Goal: Consume media (video, audio)

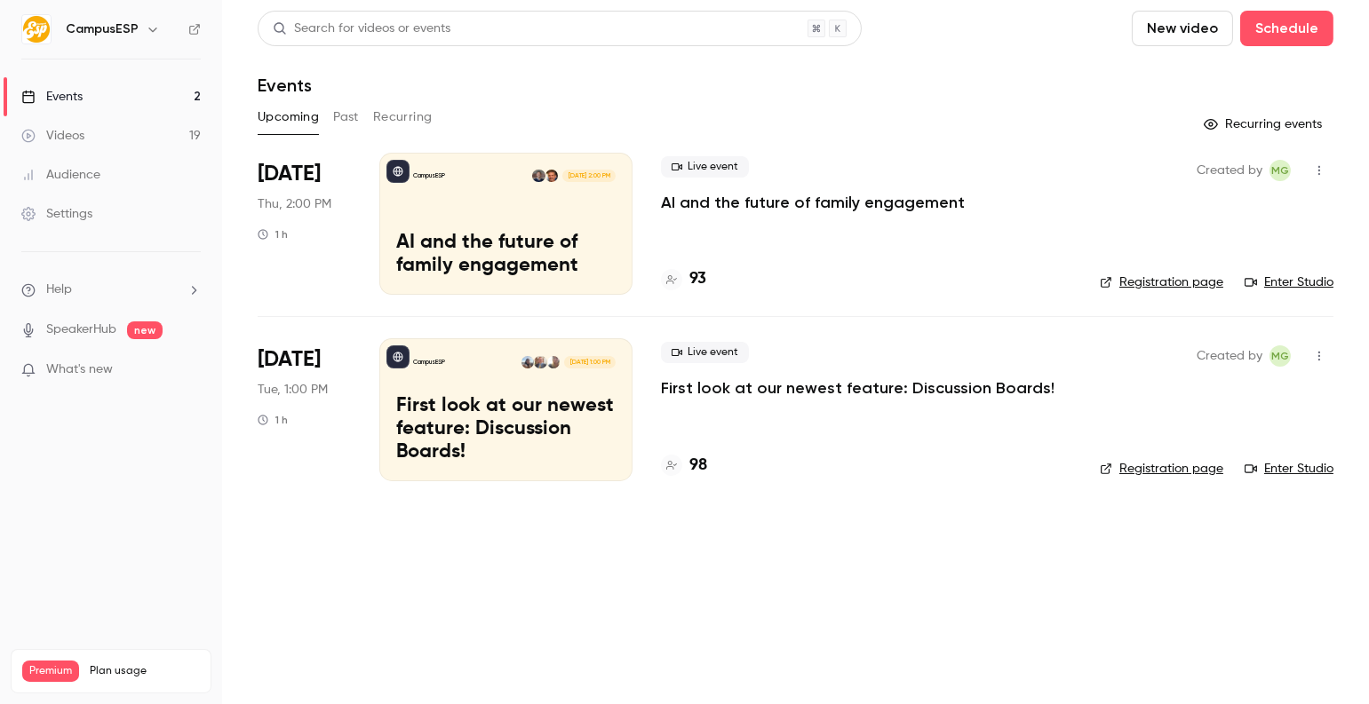
click at [147, 22] on icon "button" at bounding box center [153, 29] width 14 height 14
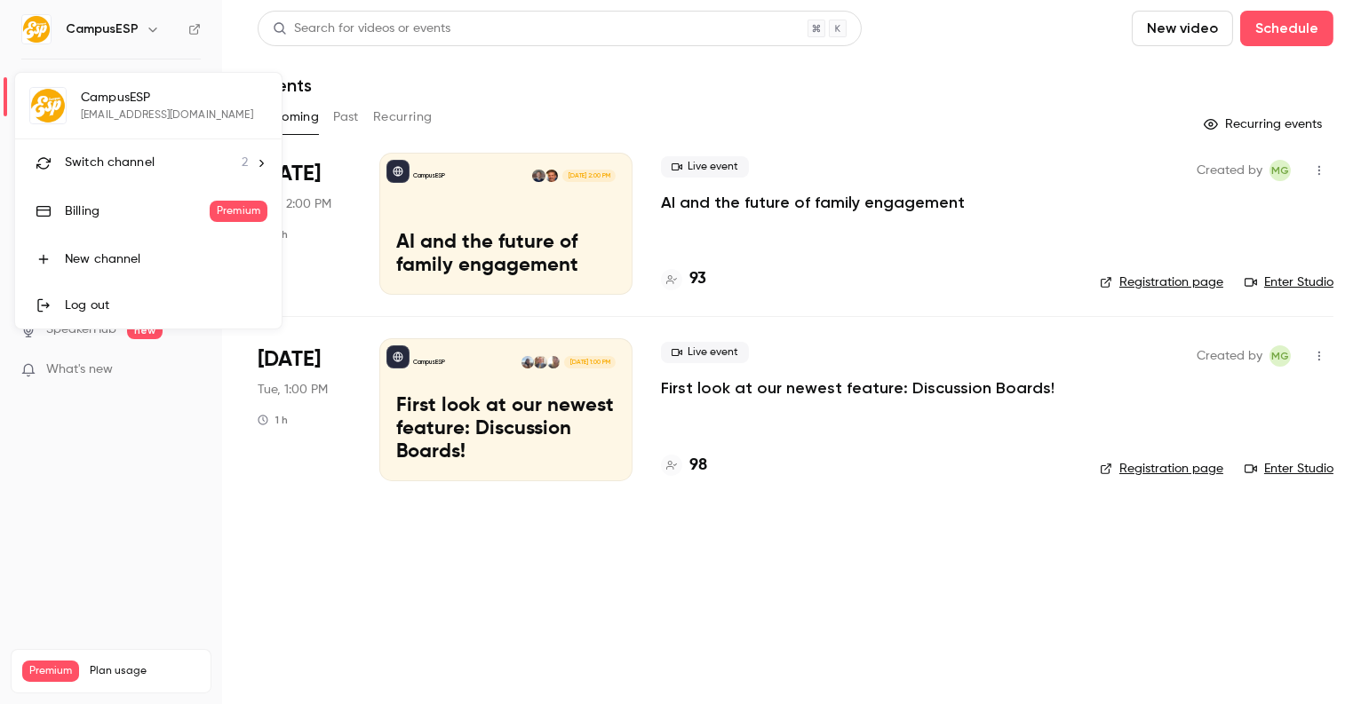
click at [116, 503] on div at bounding box center [684, 352] width 1369 height 704
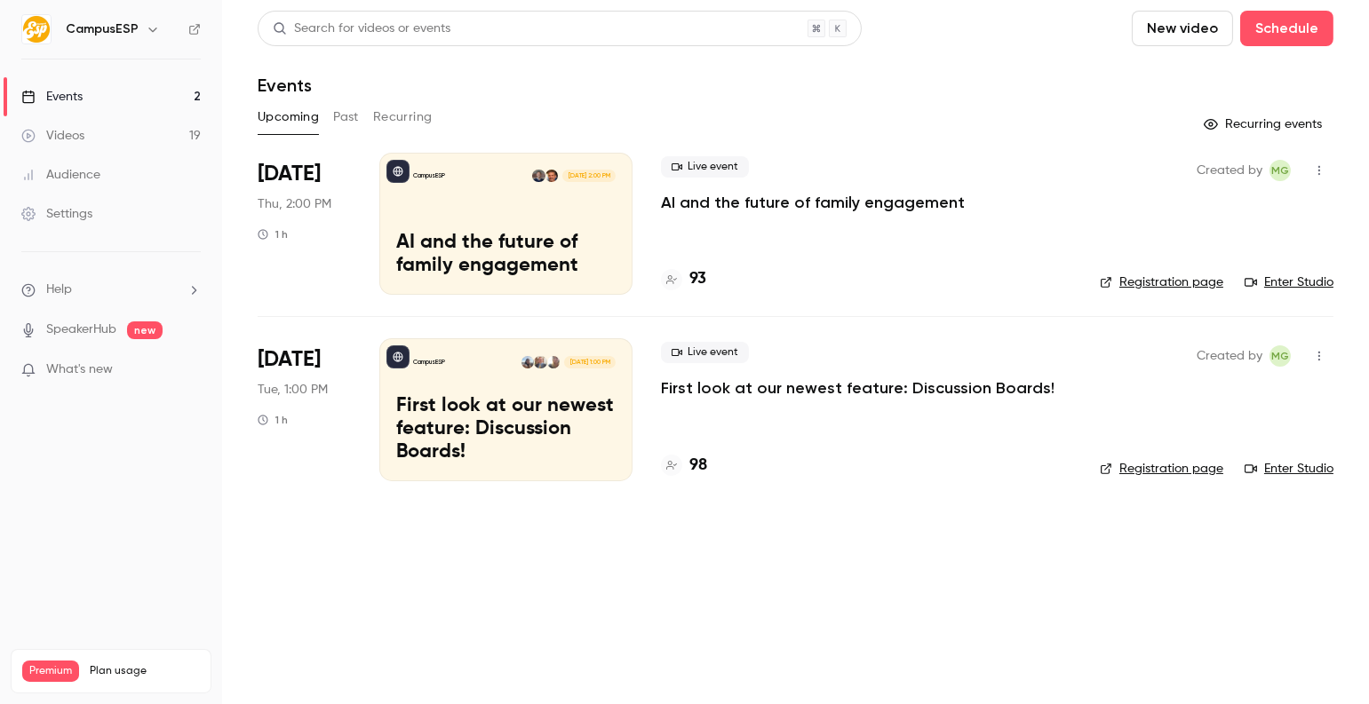
click at [66, 138] on div "Videos" at bounding box center [52, 136] width 63 height 18
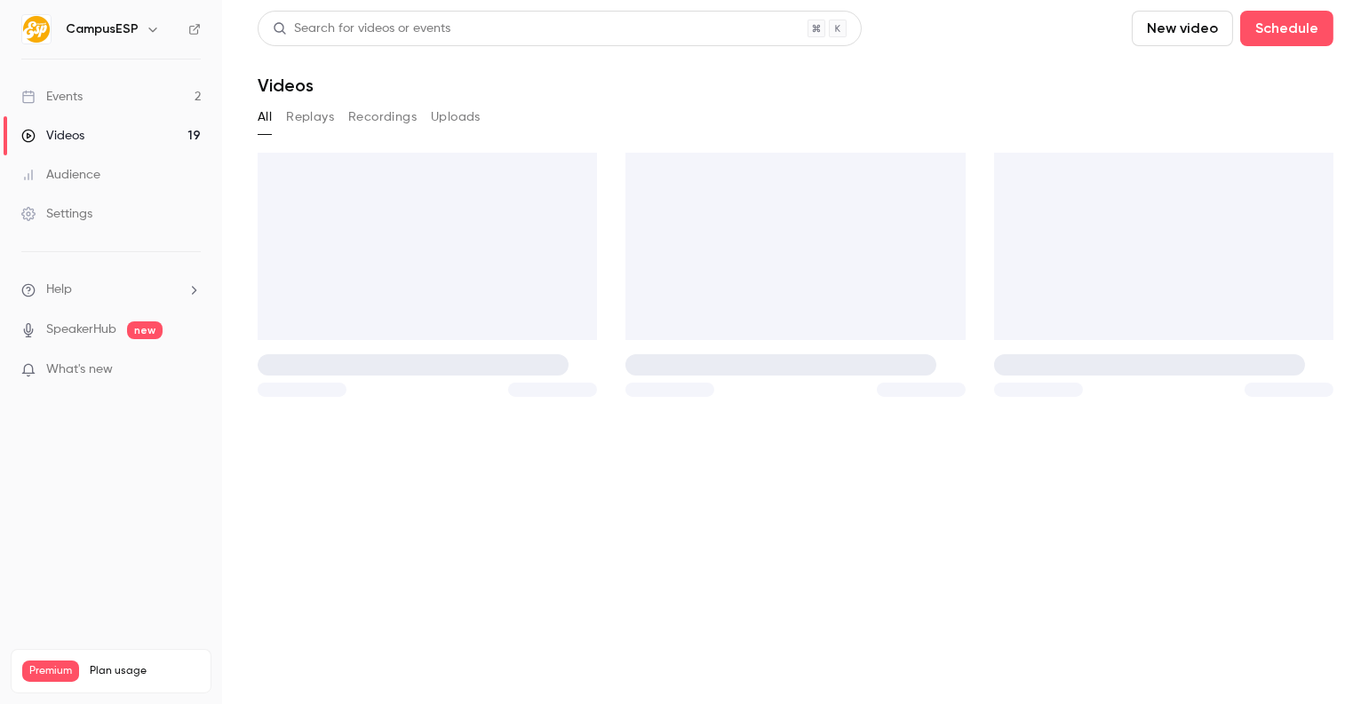
click at [366, 119] on button "Recordings" at bounding box center [382, 117] width 68 height 28
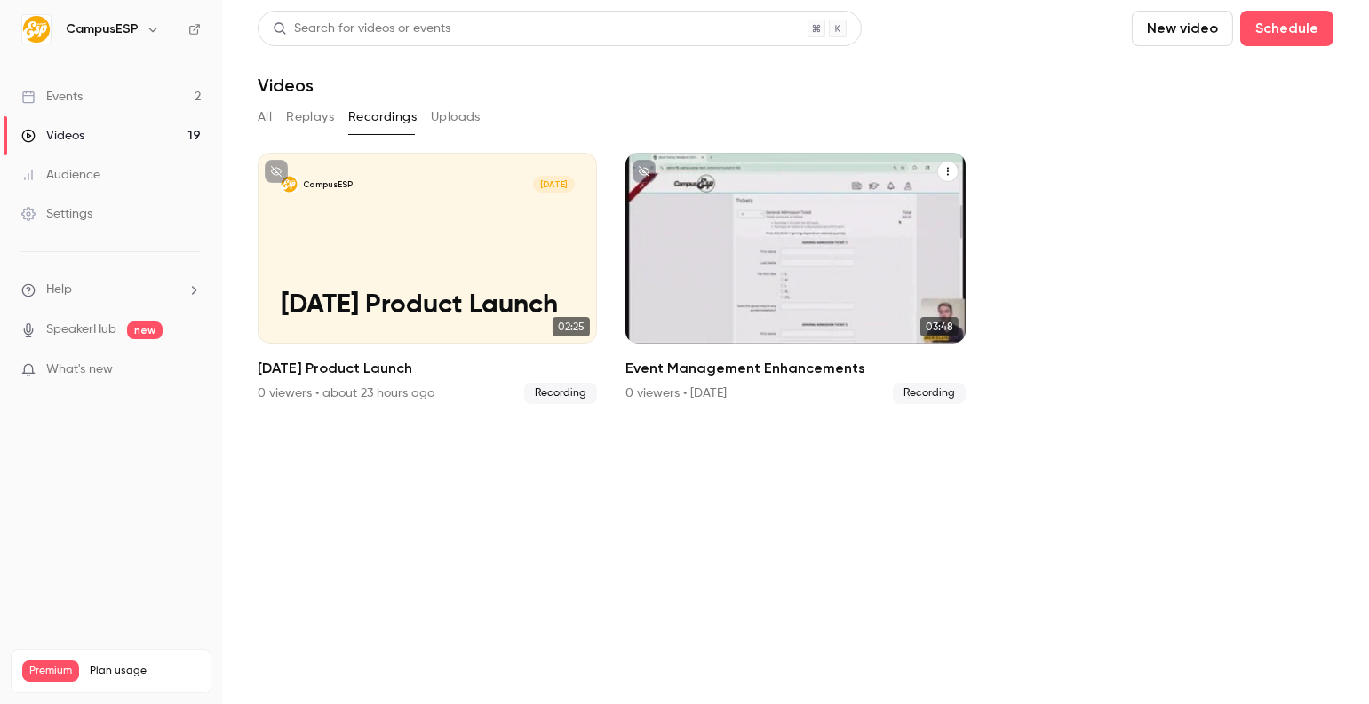
click at [782, 244] on div "CampusESP [DATE] Event Management Enhancements" at bounding box center [794, 248] width 339 height 191
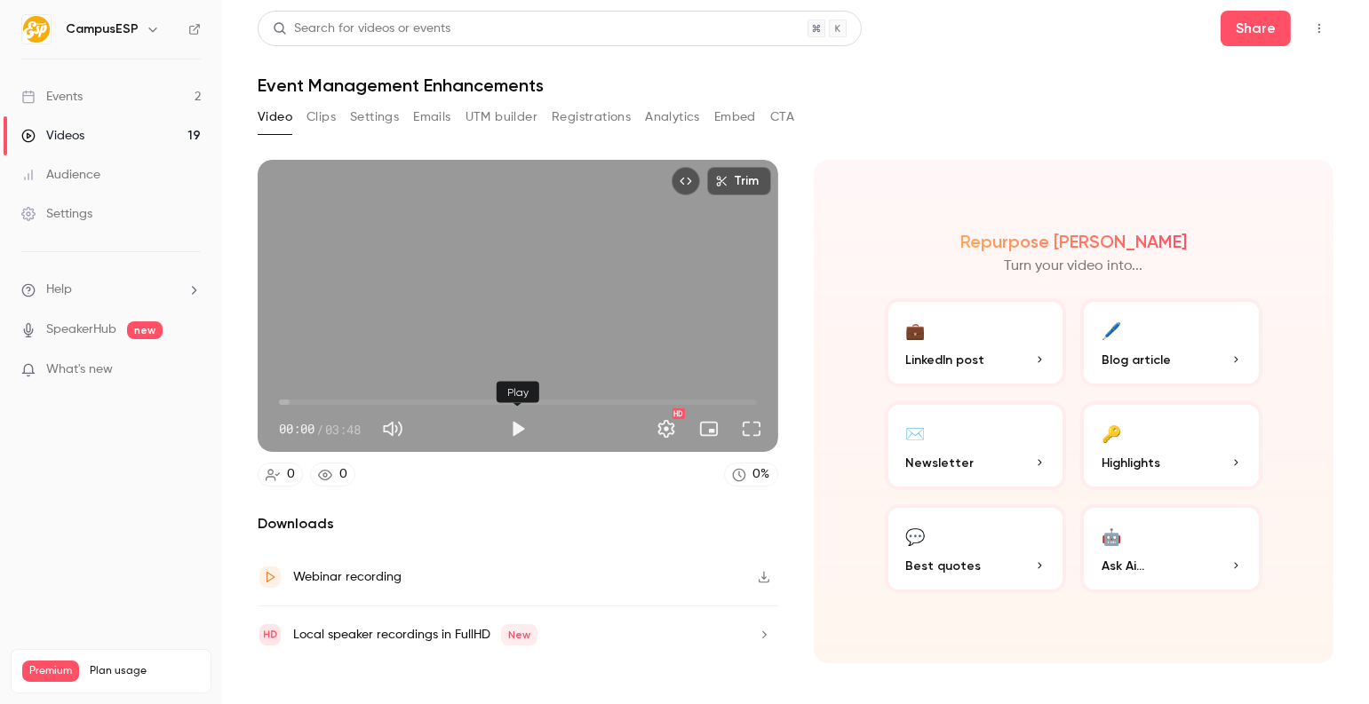
click at [525, 431] on button "Play" at bounding box center [518, 429] width 36 height 36
drag, startPoint x: 515, startPoint y: 434, endPoint x: 504, endPoint y: 429, distance: 11.9
click at [515, 434] on button "Pause" at bounding box center [518, 429] width 36 height 36
drag, startPoint x: 458, startPoint y: 401, endPoint x: 479, endPoint y: 419, distance: 27.1
click at [450, 402] on span "01:22" at bounding box center [451, 402] width 5 height 5
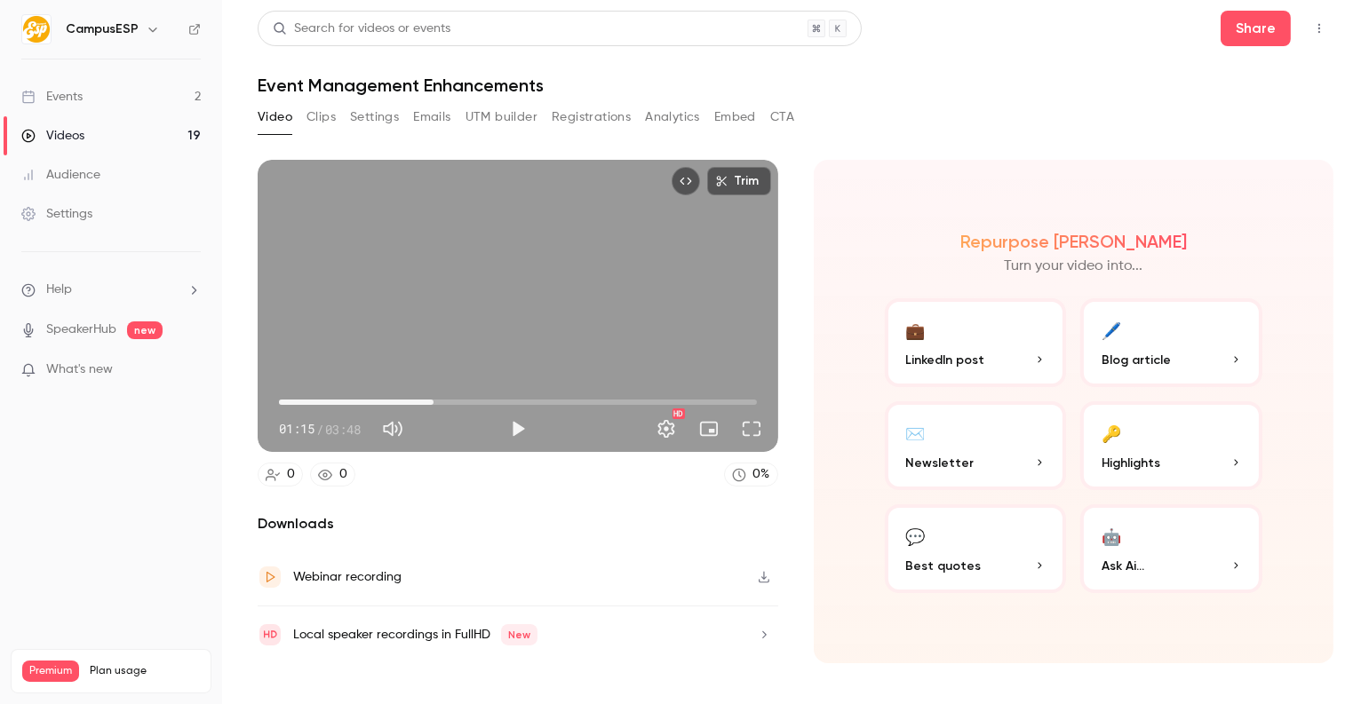
drag, startPoint x: 451, startPoint y: 402, endPoint x: 466, endPoint y: 412, distance: 18.0
click at [433, 402] on span "01:13" at bounding box center [433, 402] width 5 height 5
click at [517, 430] on button "Play" at bounding box center [518, 429] width 36 height 36
drag, startPoint x: 723, startPoint y: 406, endPoint x: 703, endPoint y: 405, distance: 19.6
click at [703, 405] on span "03:23" at bounding box center [703, 402] width 5 height 5
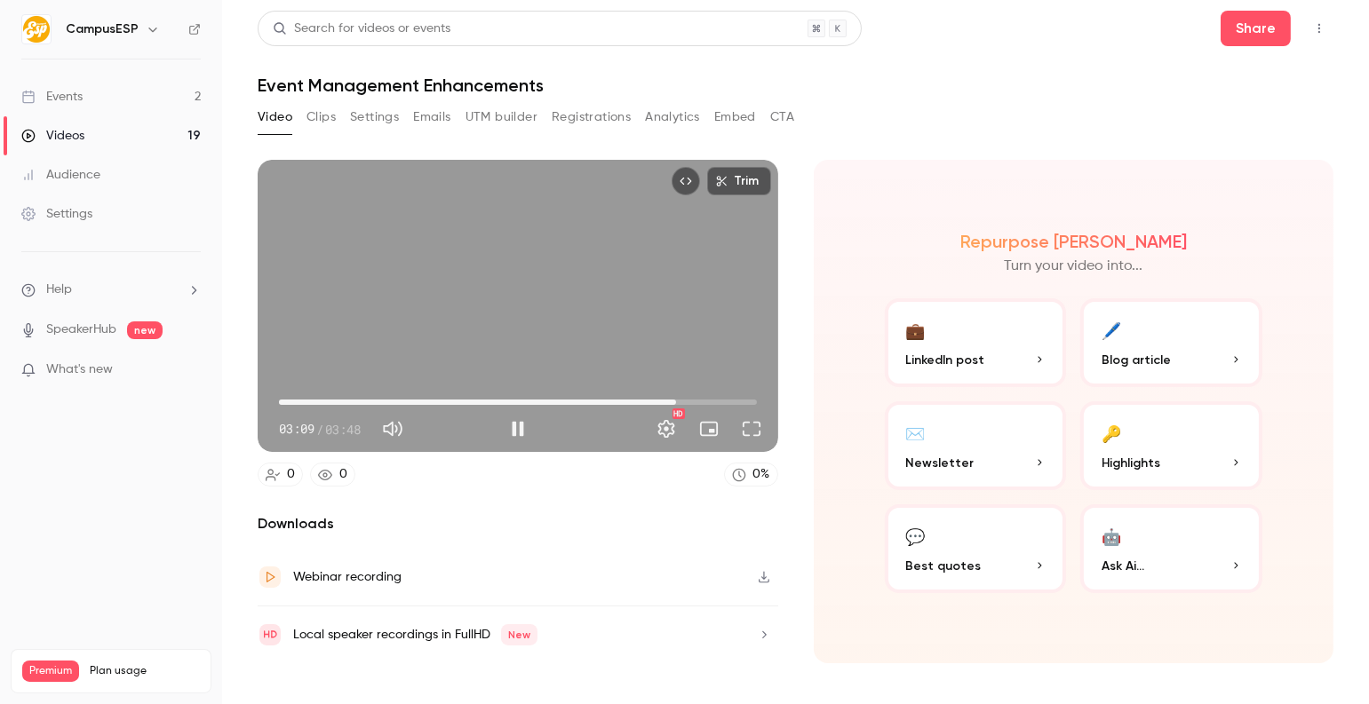
drag, startPoint x: 708, startPoint y: 400, endPoint x: 676, endPoint y: 399, distance: 32.0
click at [676, 400] on span "03:09" at bounding box center [675, 402] width 5 height 5
drag, startPoint x: 679, startPoint y: 400, endPoint x: 647, endPoint y: 399, distance: 32.9
click at [647, 400] on span "02:55" at bounding box center [646, 402] width 5 height 5
type input "*****"
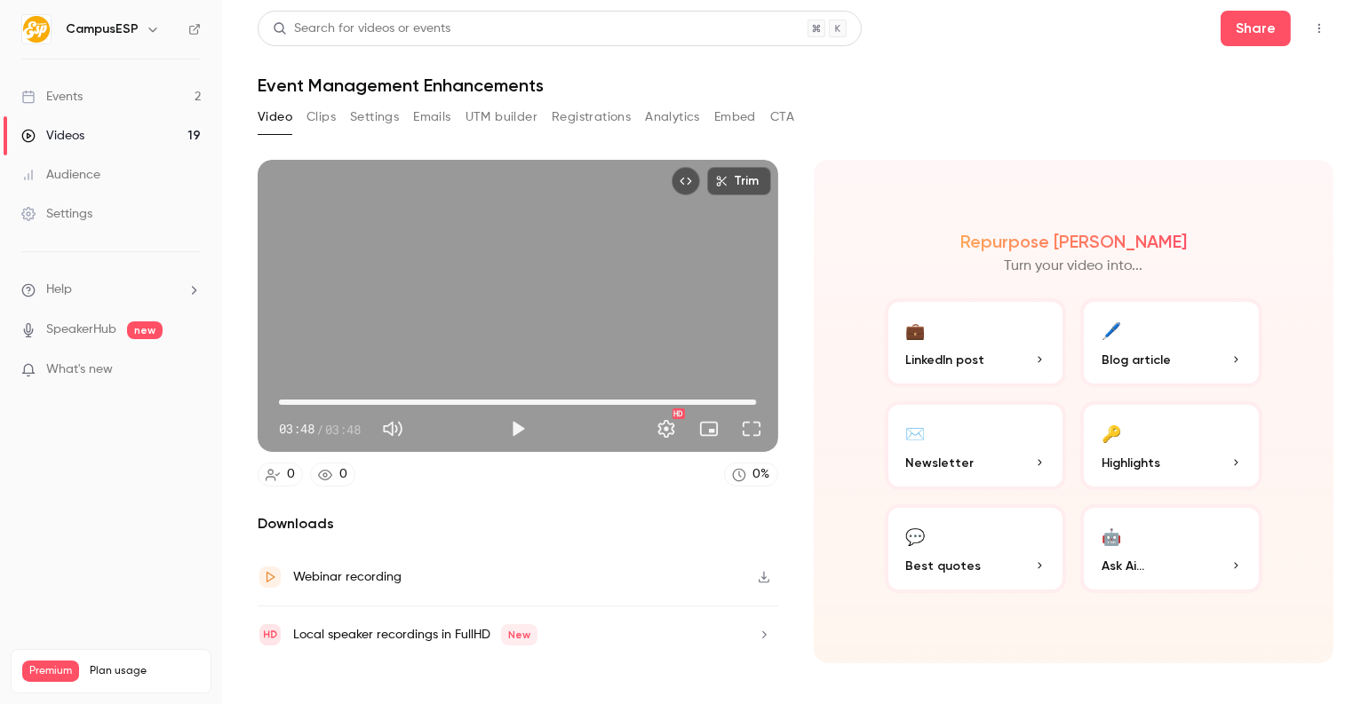
click at [100, 94] on link "Events 2" at bounding box center [111, 96] width 222 height 39
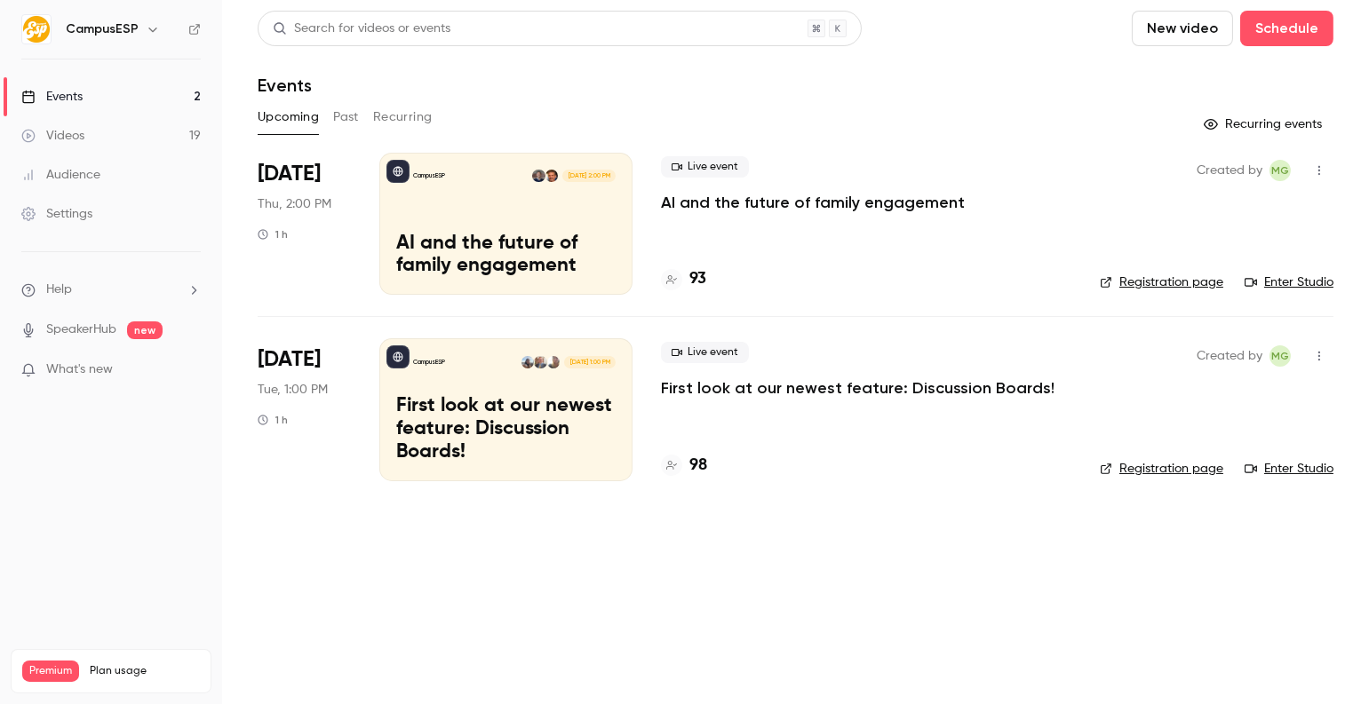
click at [151, 36] on button "button" at bounding box center [152, 29] width 21 height 21
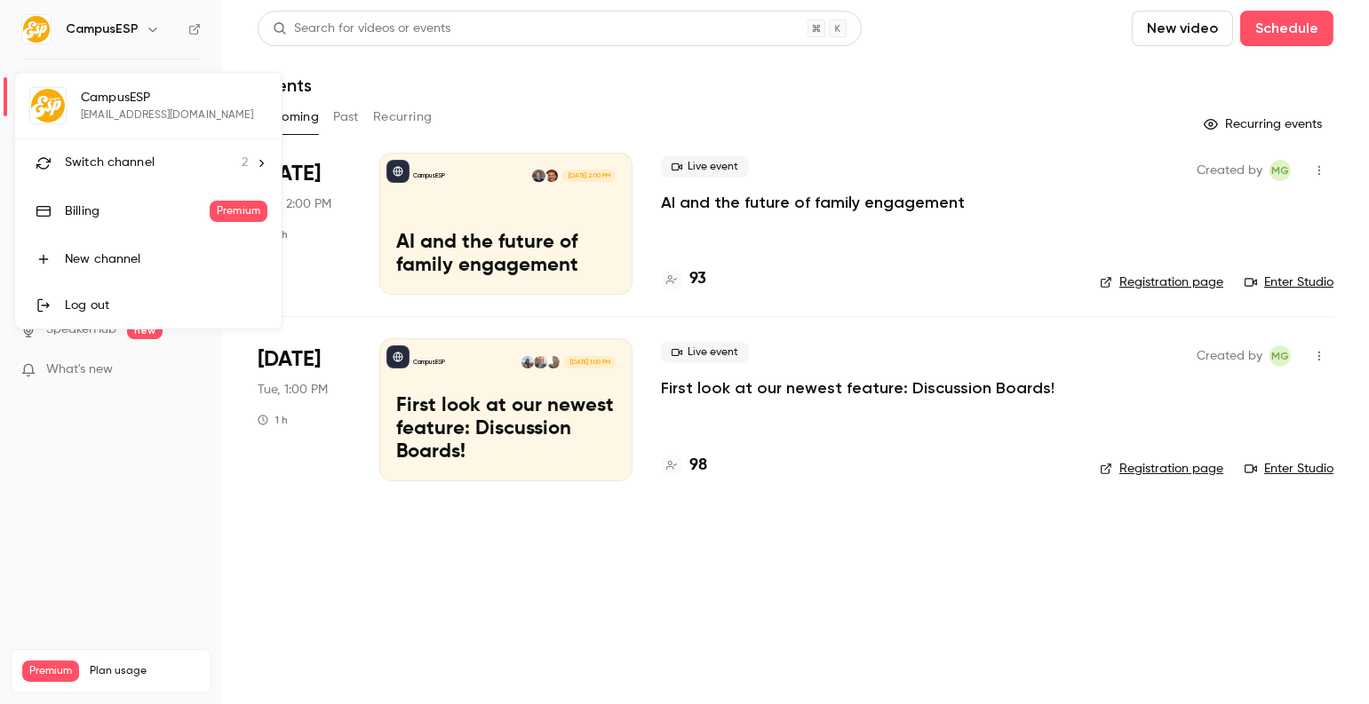
click at [189, 155] on div "Switch channel 2" at bounding box center [156, 163] width 183 height 19
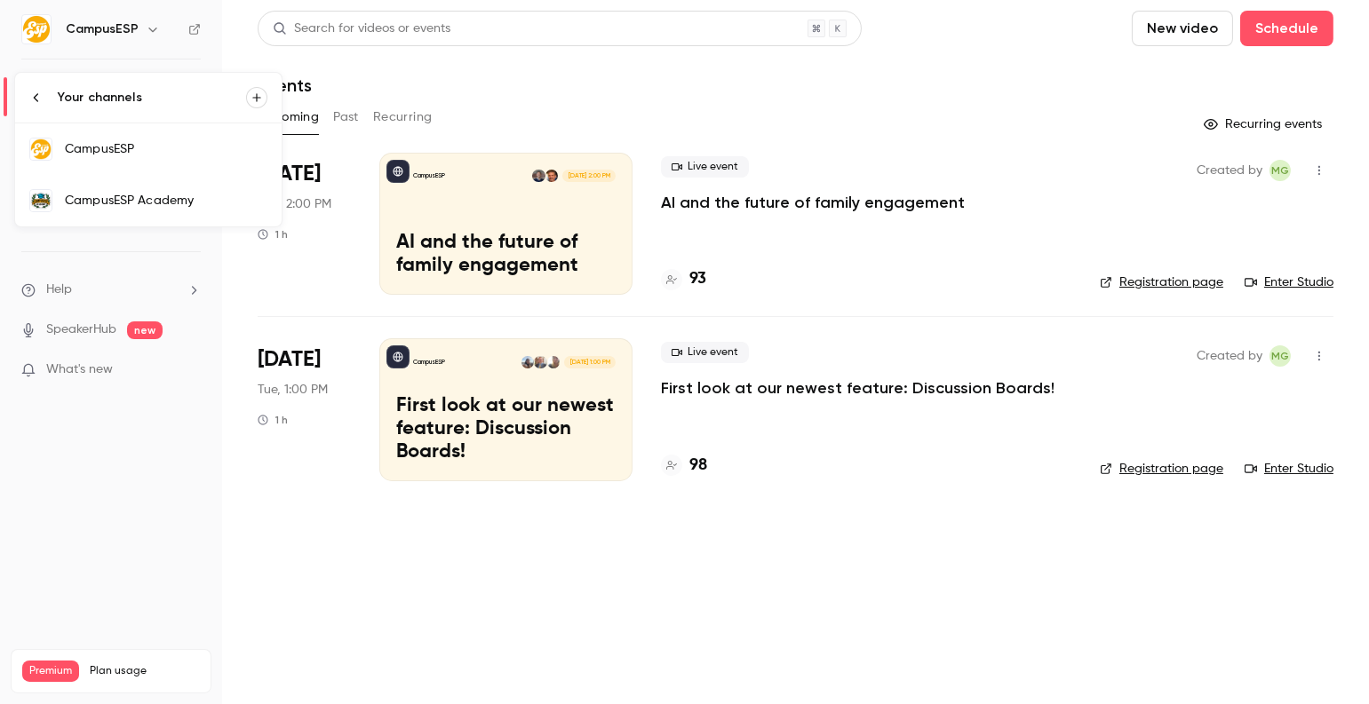
click at [174, 211] on link "CampusESP Academy" at bounding box center [148, 201] width 266 height 52
